Goal: Transaction & Acquisition: Purchase product/service

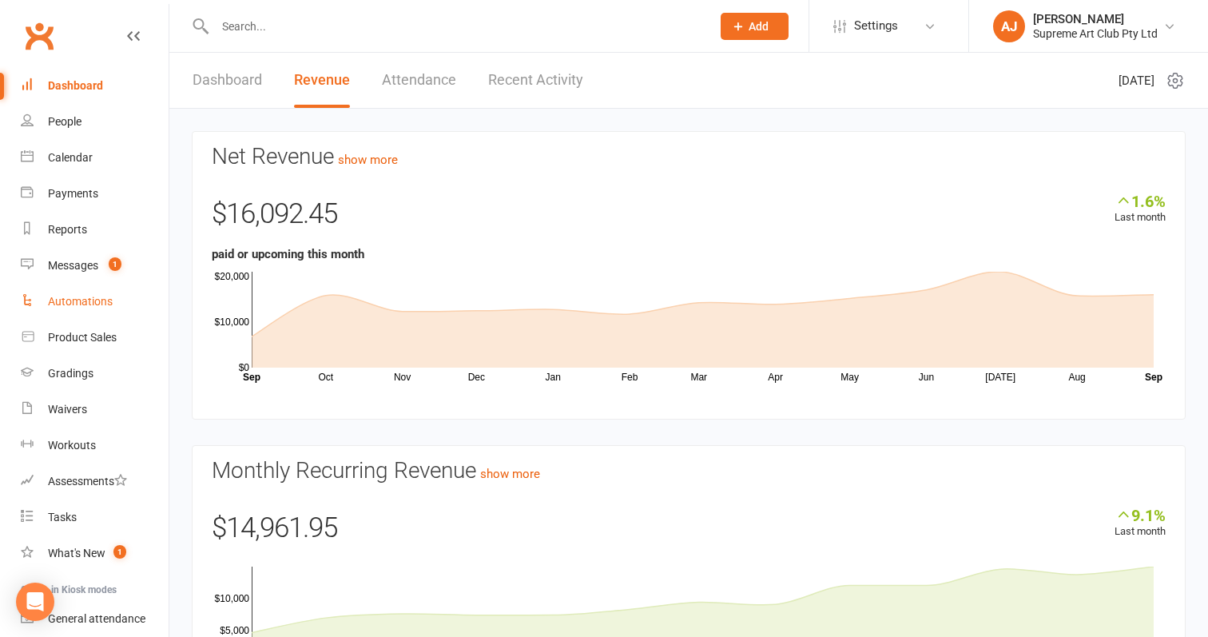
click at [77, 298] on div "Automations" at bounding box center [80, 301] width 65 height 13
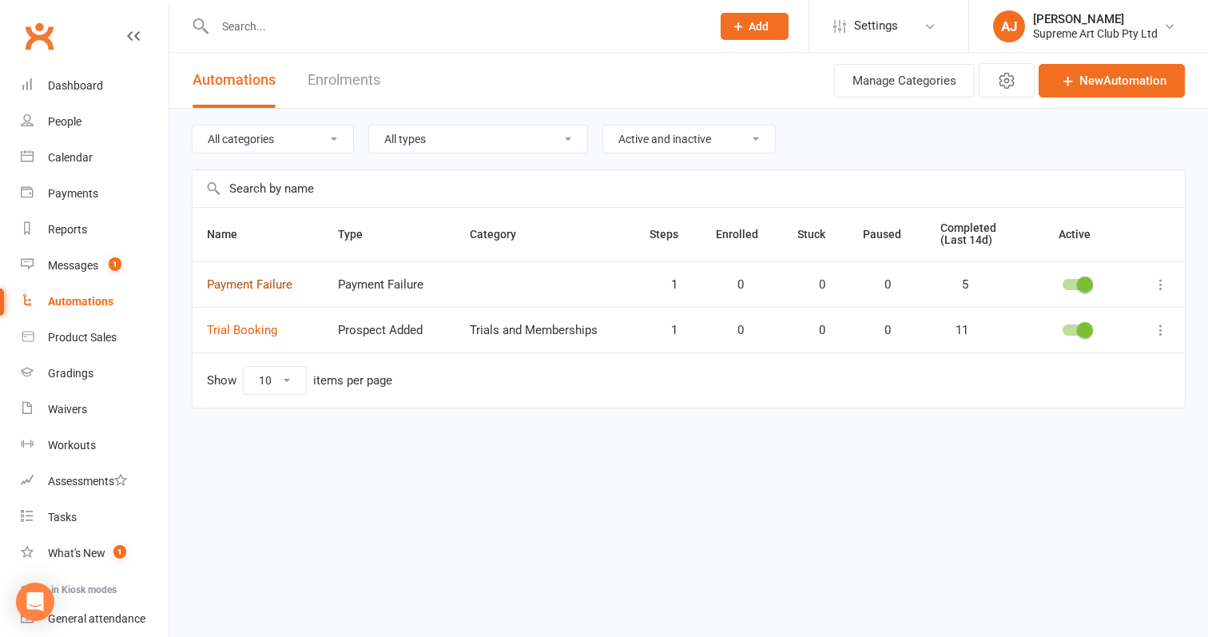
click at [260, 280] on link "Payment Failure" at bounding box center [249, 284] width 85 height 14
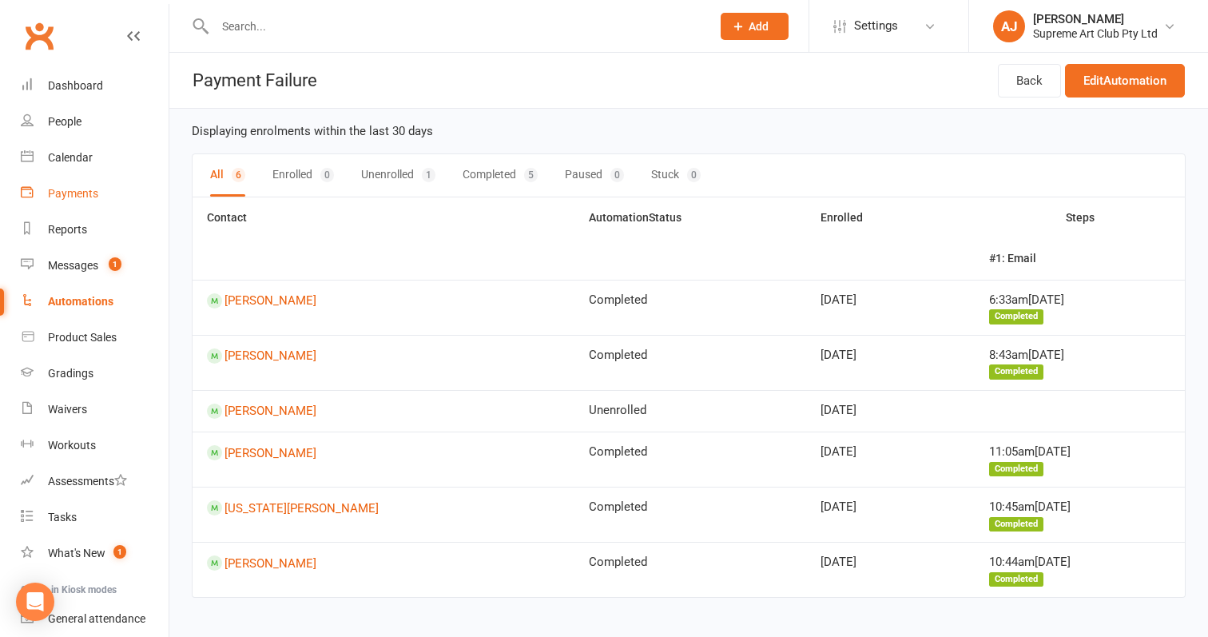
click at [77, 190] on div "Payments" at bounding box center [73, 193] width 50 height 13
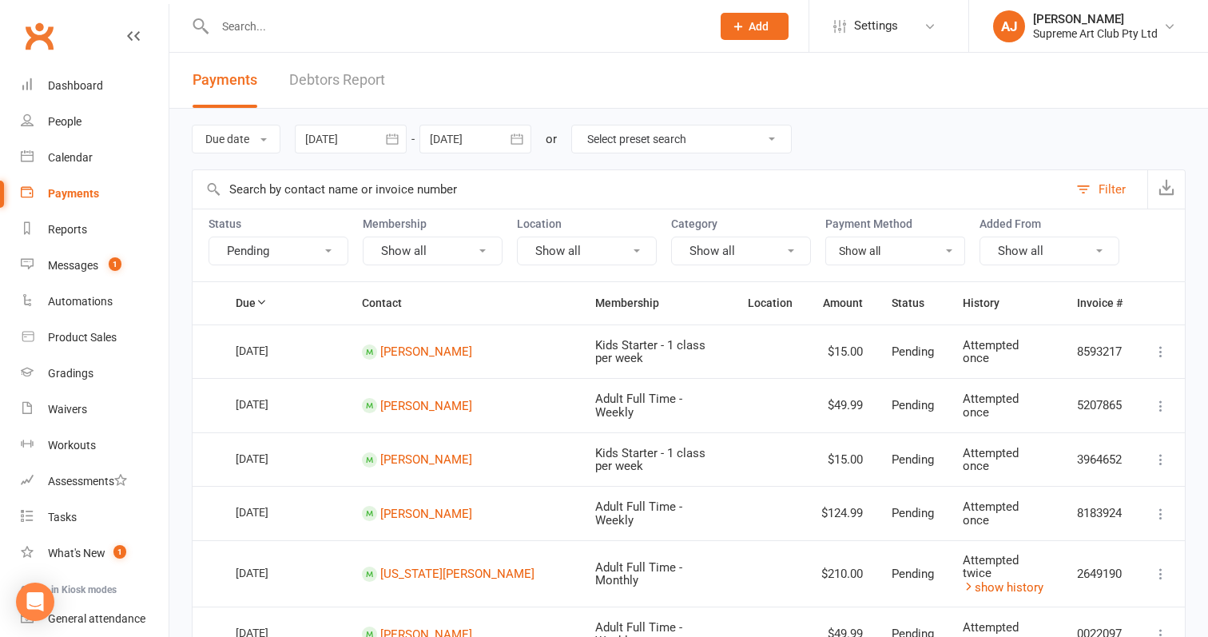
click at [462, 187] on input "text" at bounding box center [631, 189] width 876 height 38
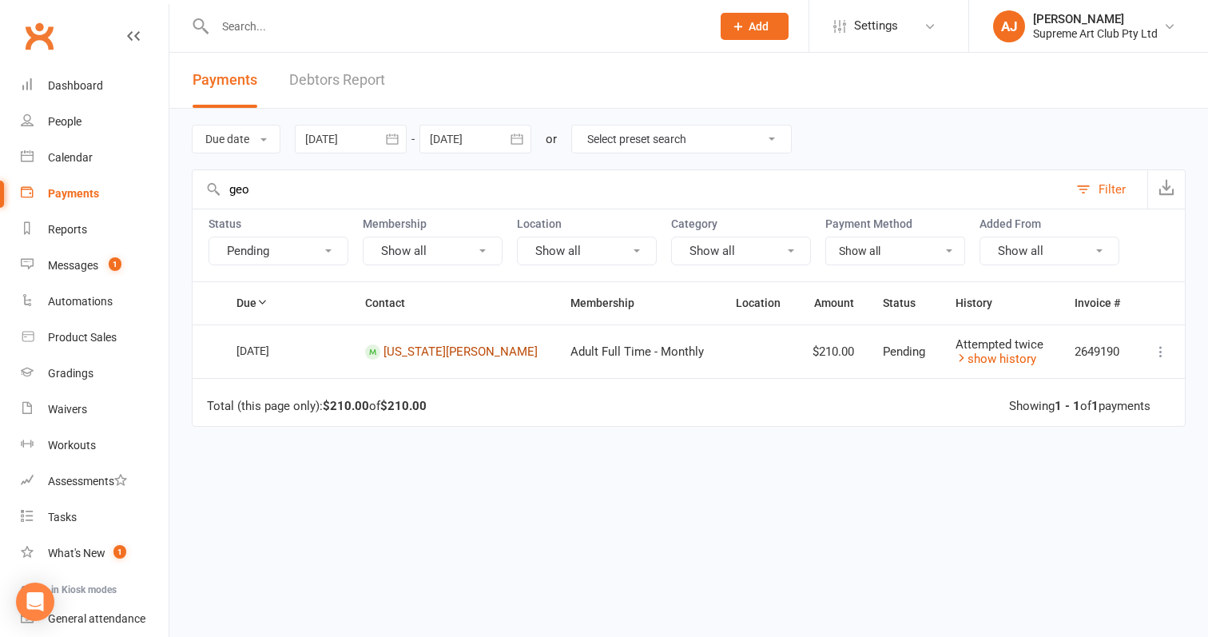
type input "geo"
click at [463, 352] on link "[US_STATE][PERSON_NAME]" at bounding box center [461, 351] width 154 height 14
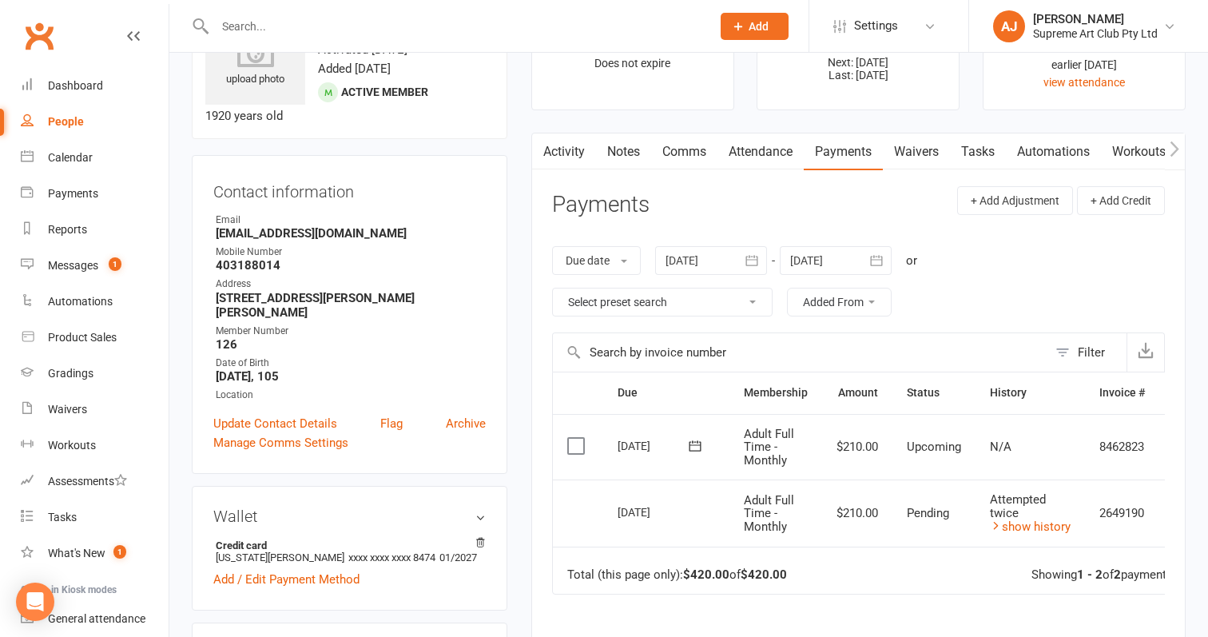
scroll to position [85, 0]
click at [93, 337] on div "Product Sales" at bounding box center [82, 337] width 69 height 13
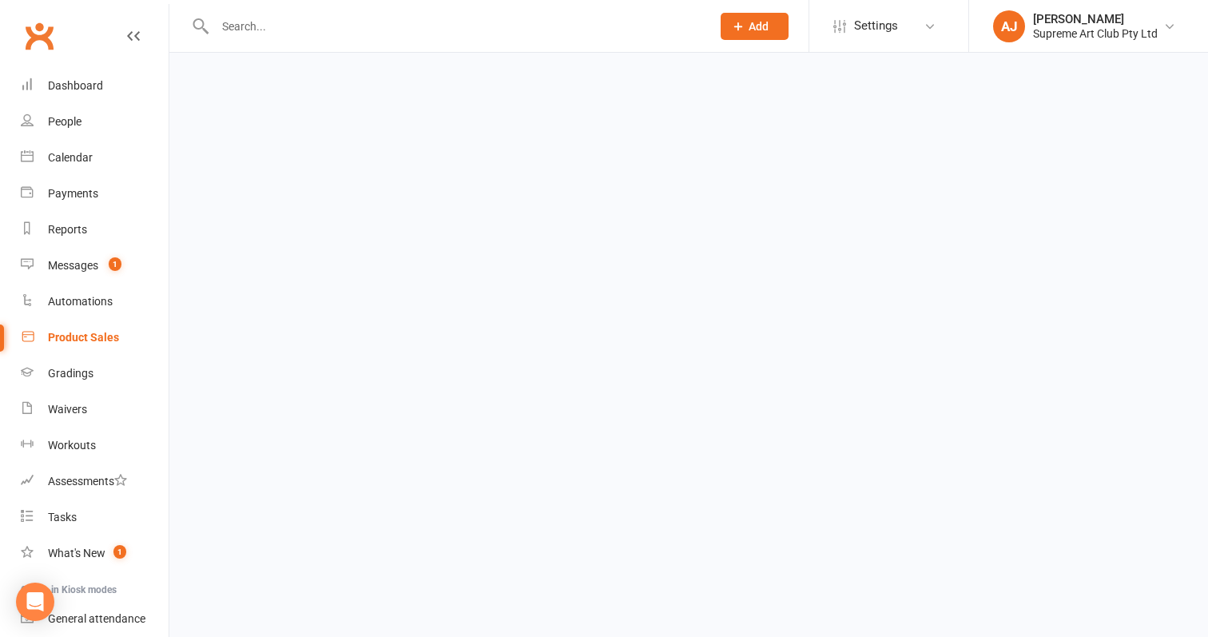
select select "100"
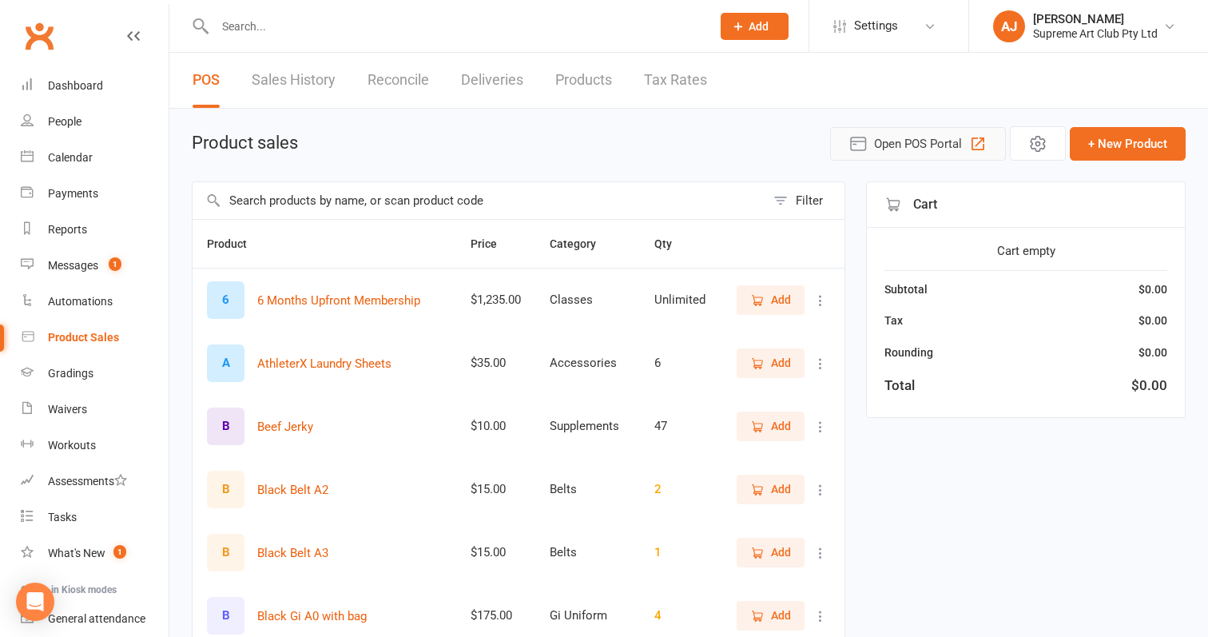
click at [918, 143] on span "Open POS Portal" at bounding box center [918, 143] width 88 height 19
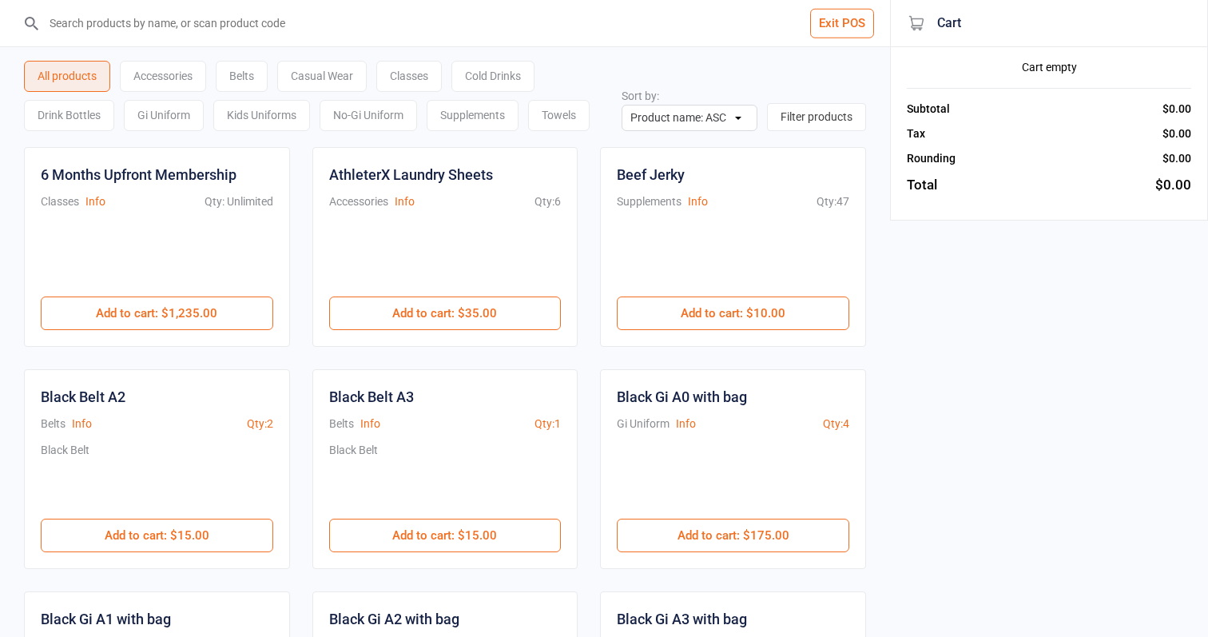
click at [319, 80] on div "Casual Wear" at bounding box center [321, 76] width 89 height 31
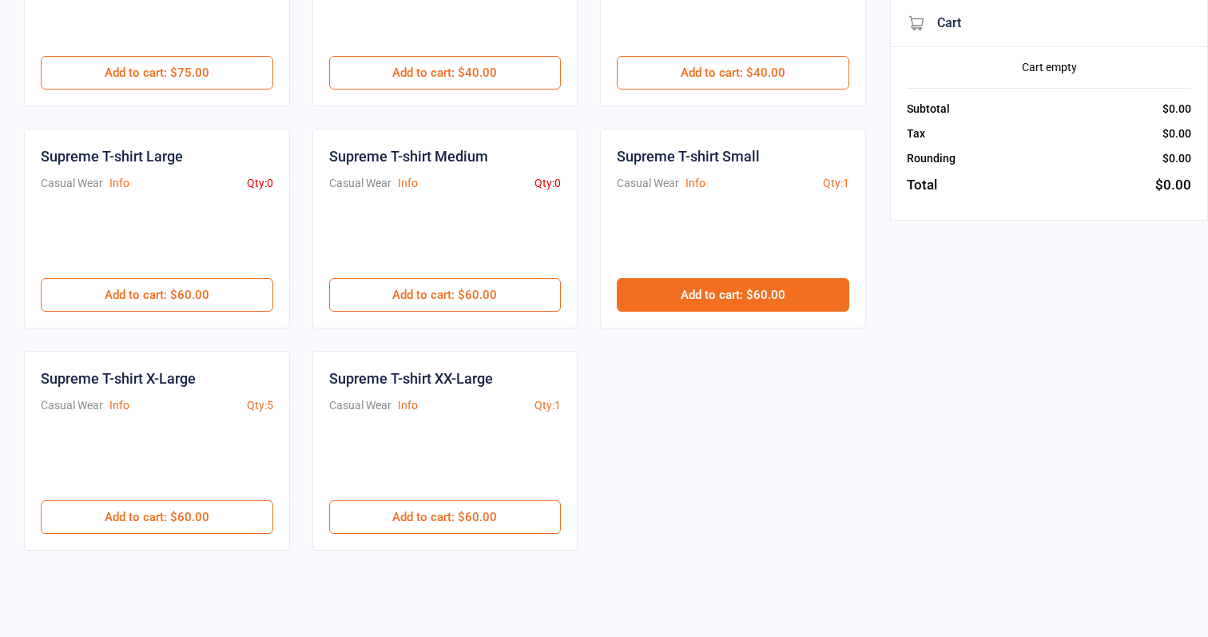
scroll to position [706, 0]
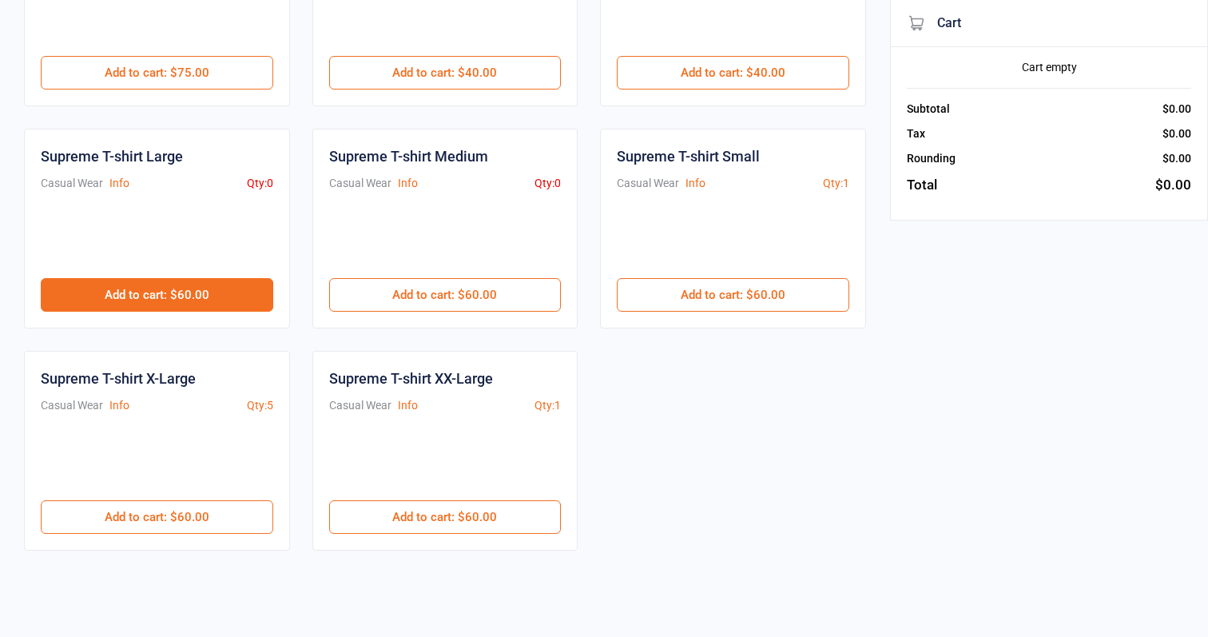
click at [91, 290] on button "Add to cart : $60.00" at bounding box center [157, 295] width 233 height 34
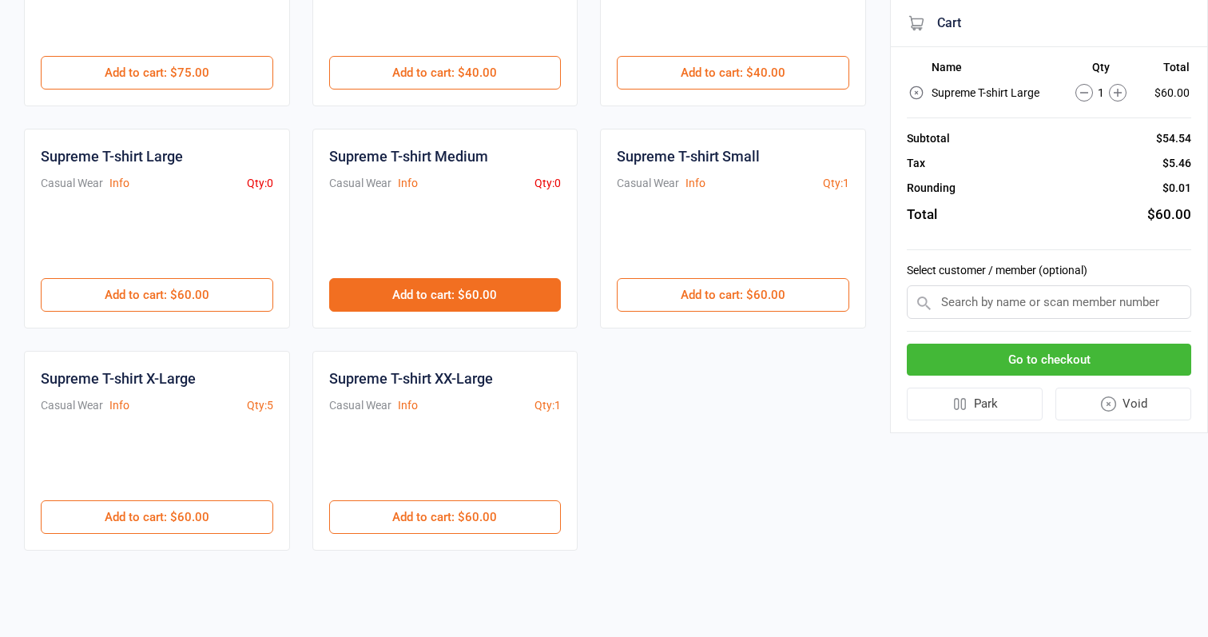
click at [498, 301] on button "Add to cart : $60.00" at bounding box center [445, 295] width 233 height 34
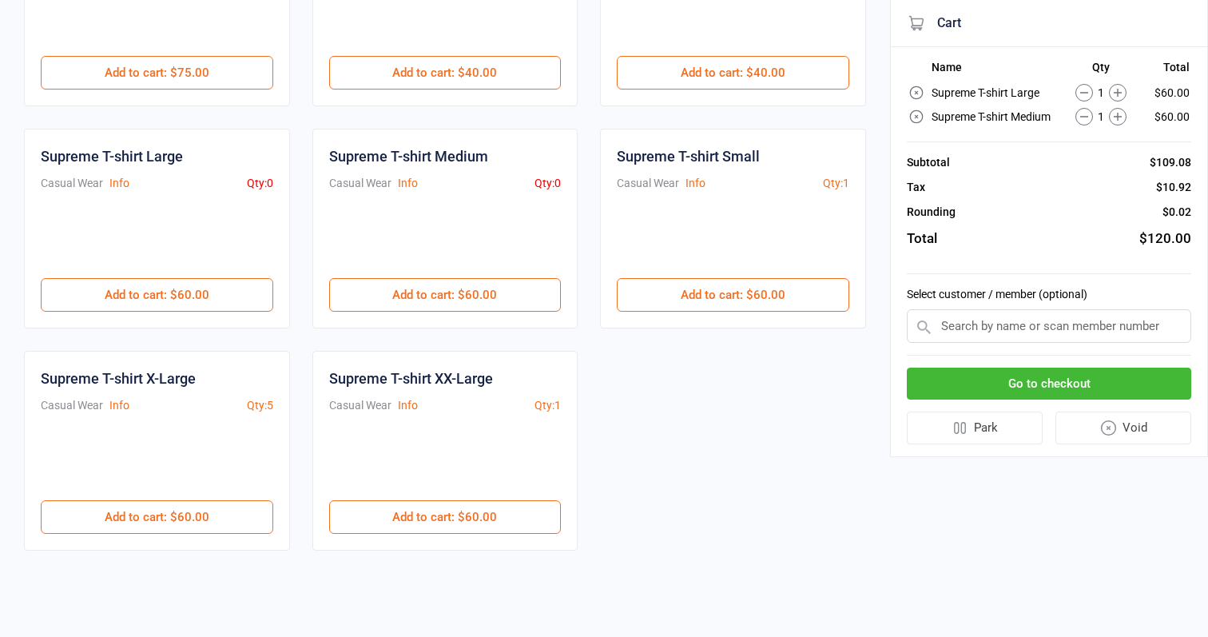
click at [1083, 89] on icon at bounding box center [1084, 93] width 18 height 18
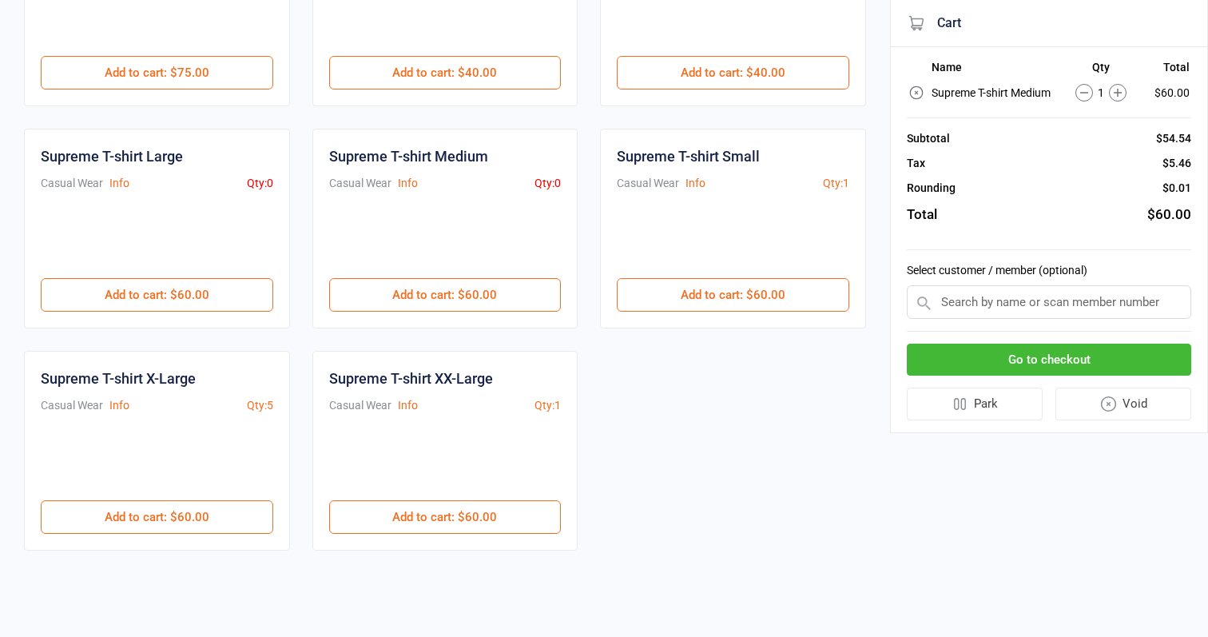
click at [1082, 93] on icon at bounding box center [1084, 92] width 8 height 1
